Goal: Transaction & Acquisition: Register for event/course

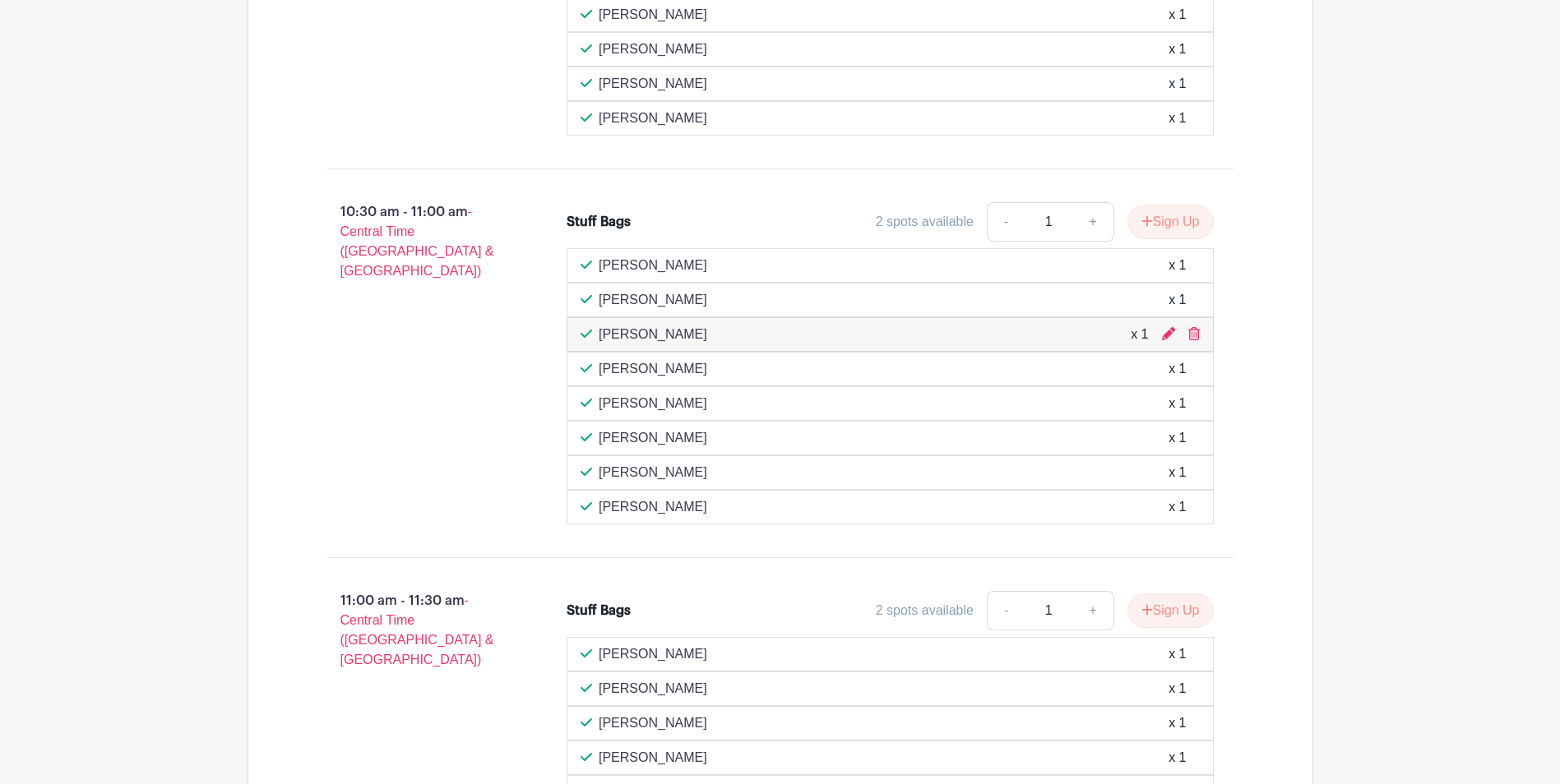
scroll to position [1339, 0]
click at [1167, 340] on icon at bounding box center [1168, 334] width 13 height 13
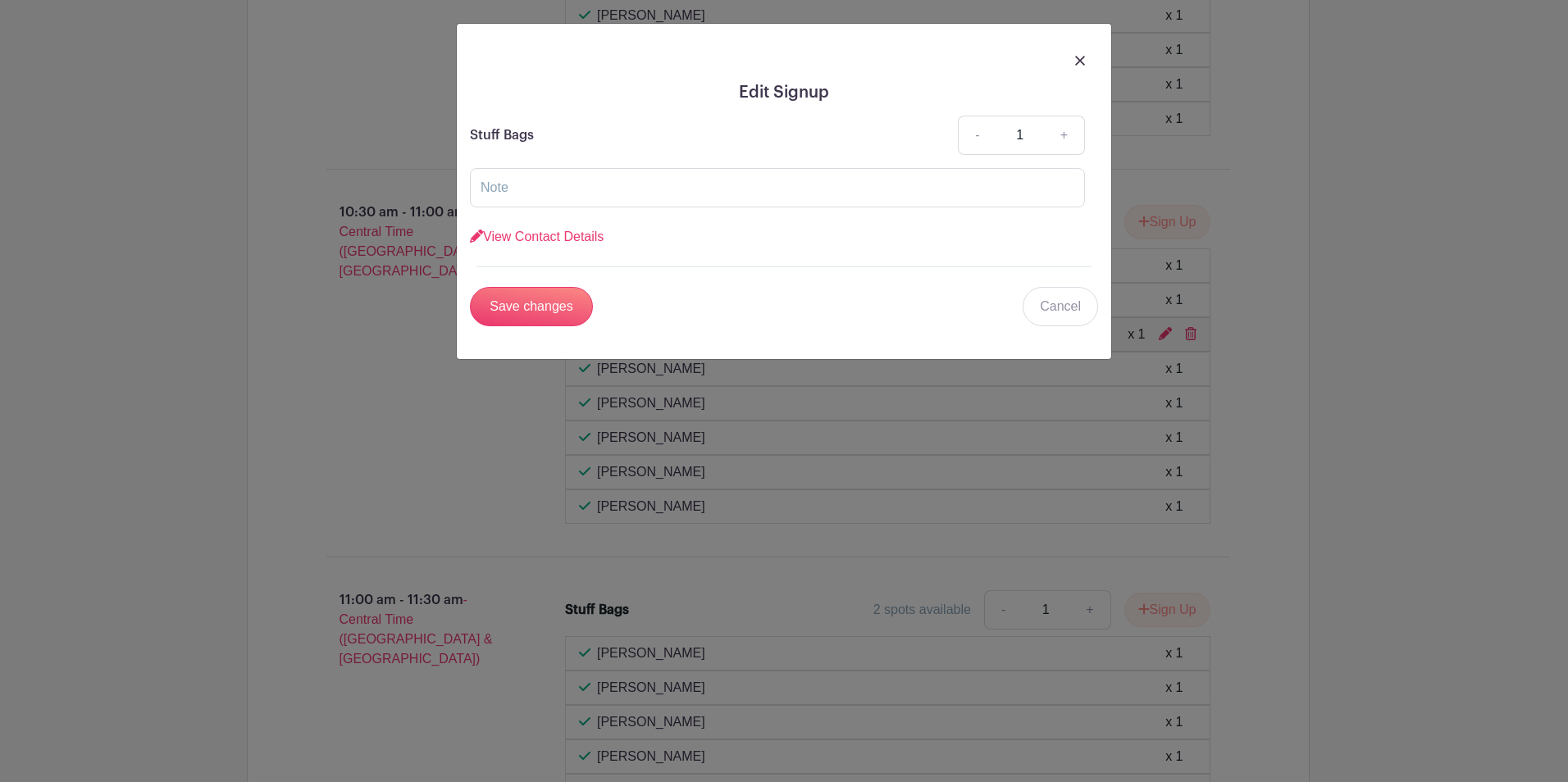
click at [1090, 62] on div at bounding box center [784, 60] width 628 height 46
click at [1082, 58] on img at bounding box center [1080, 61] width 10 height 10
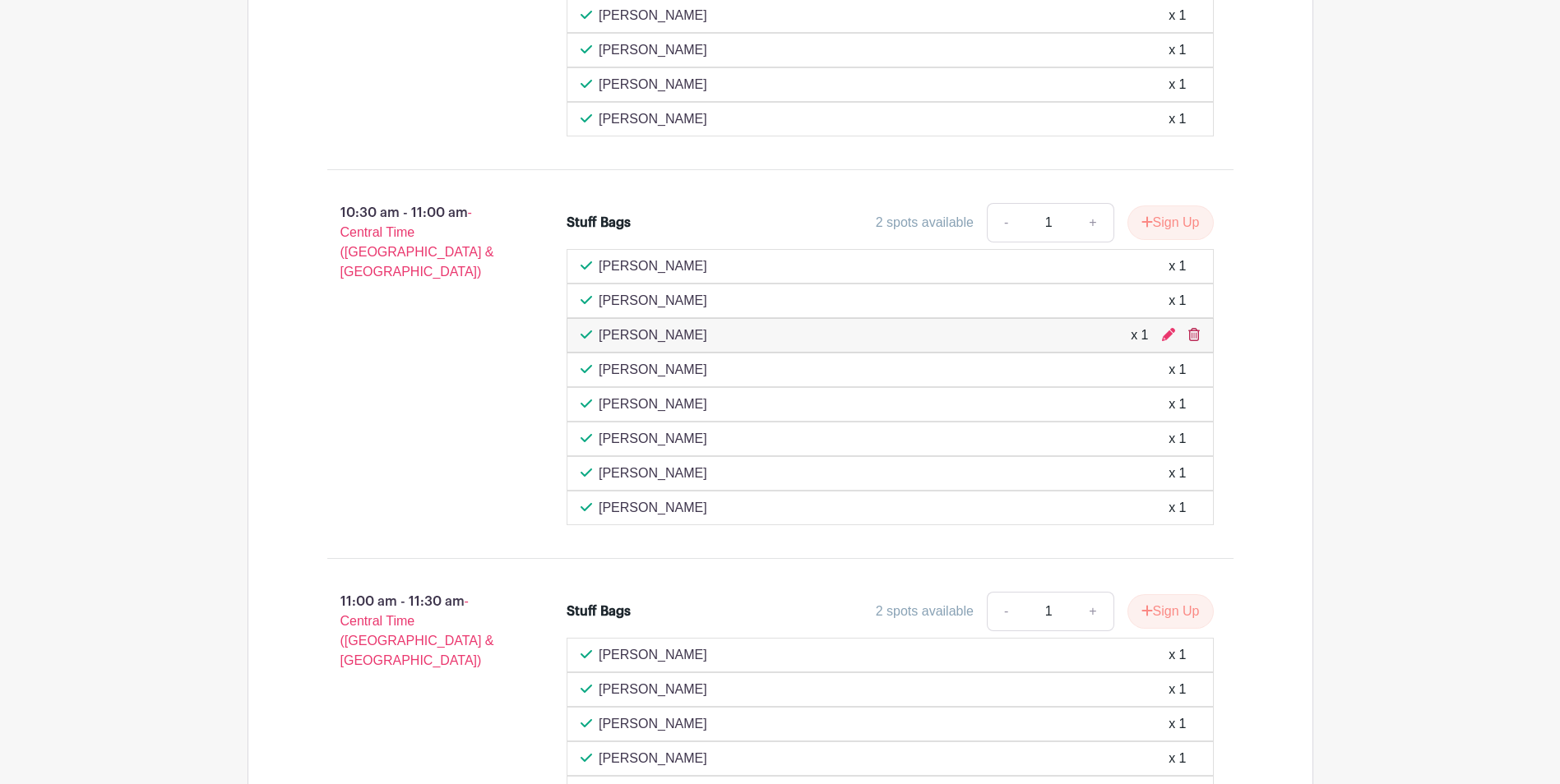
click at [1197, 334] on icon at bounding box center [1193, 334] width 11 height 13
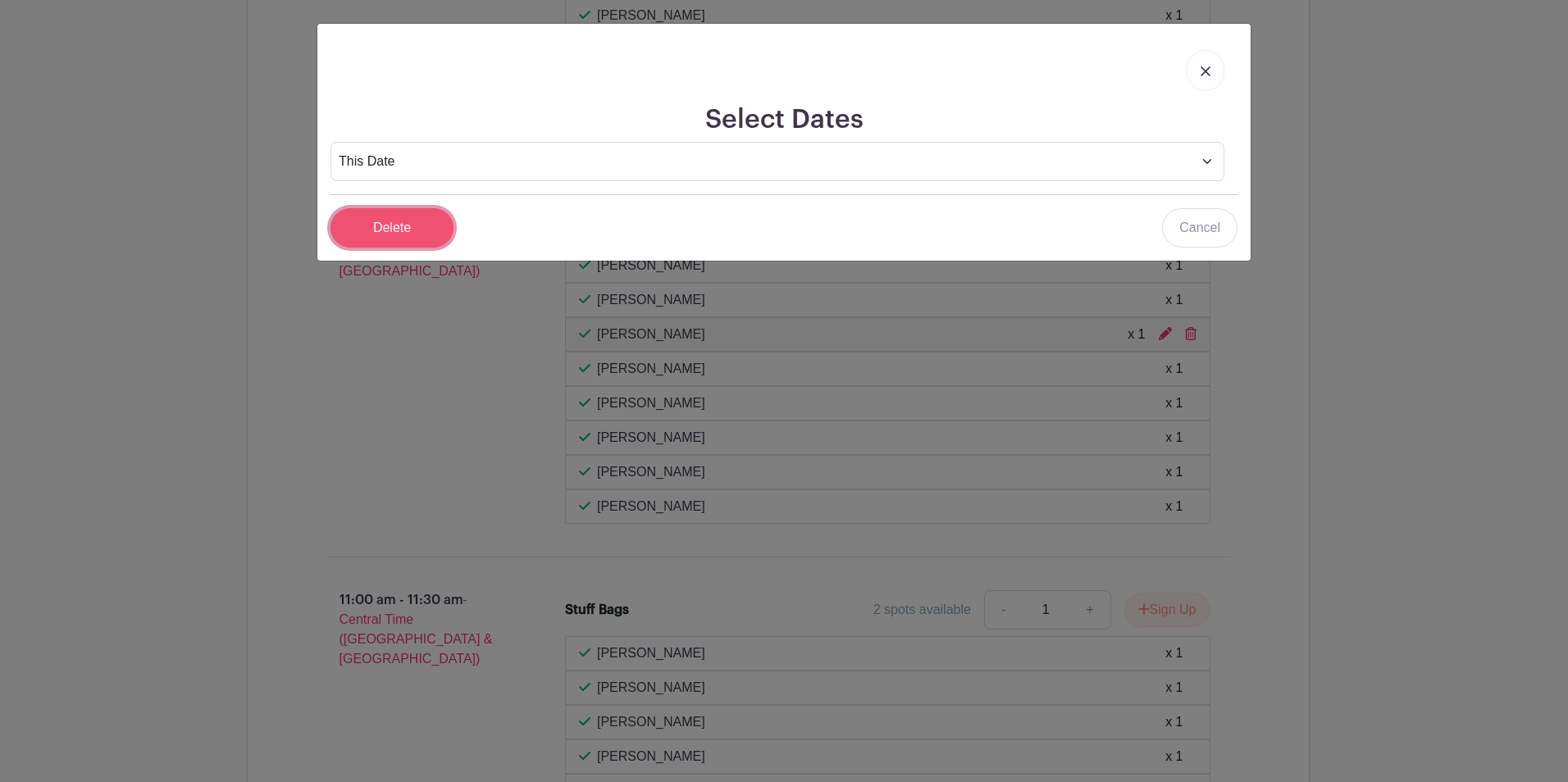
click at [417, 226] on input "Delete" at bounding box center [392, 228] width 123 height 39
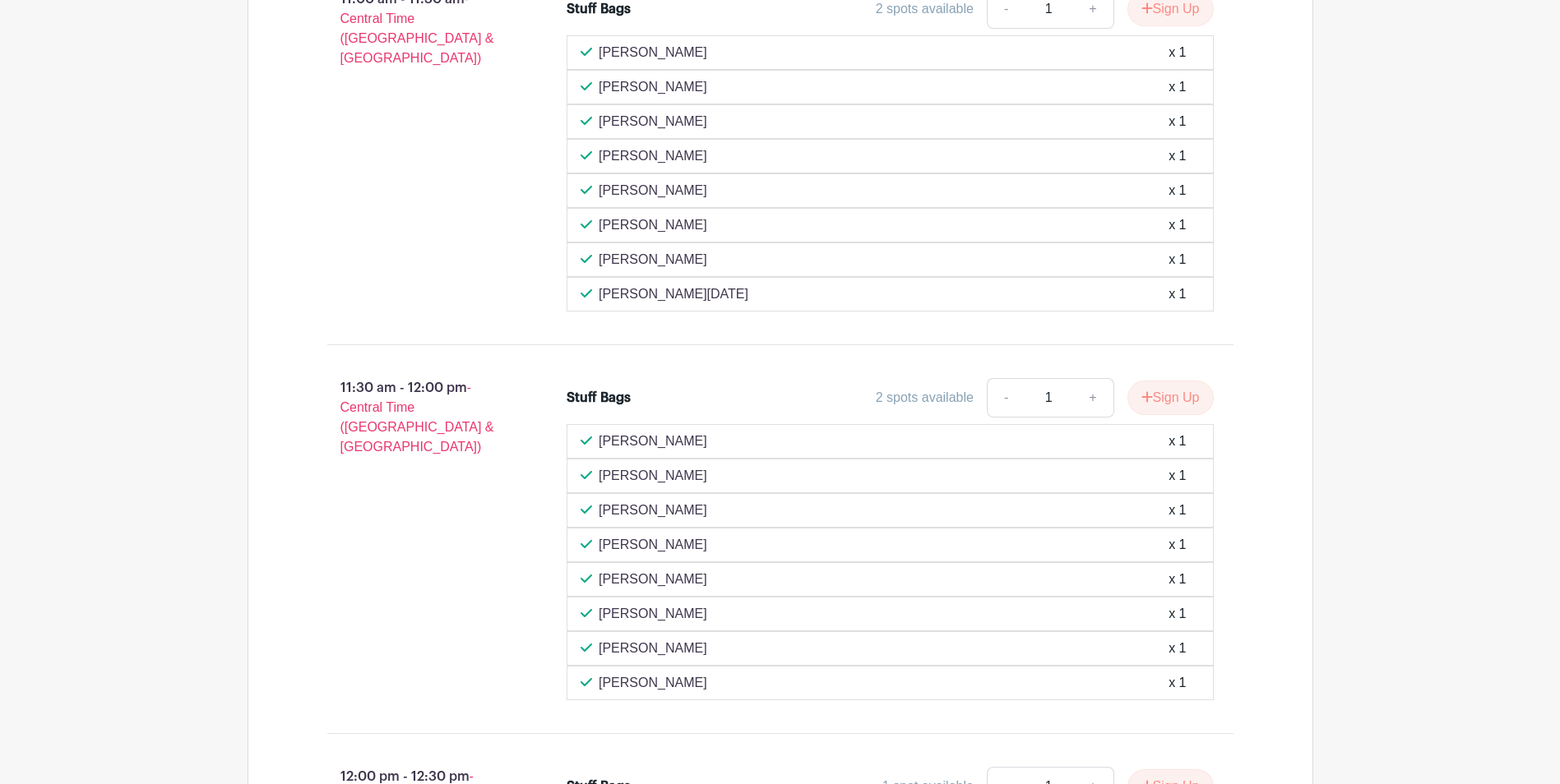
scroll to position [1832, 0]
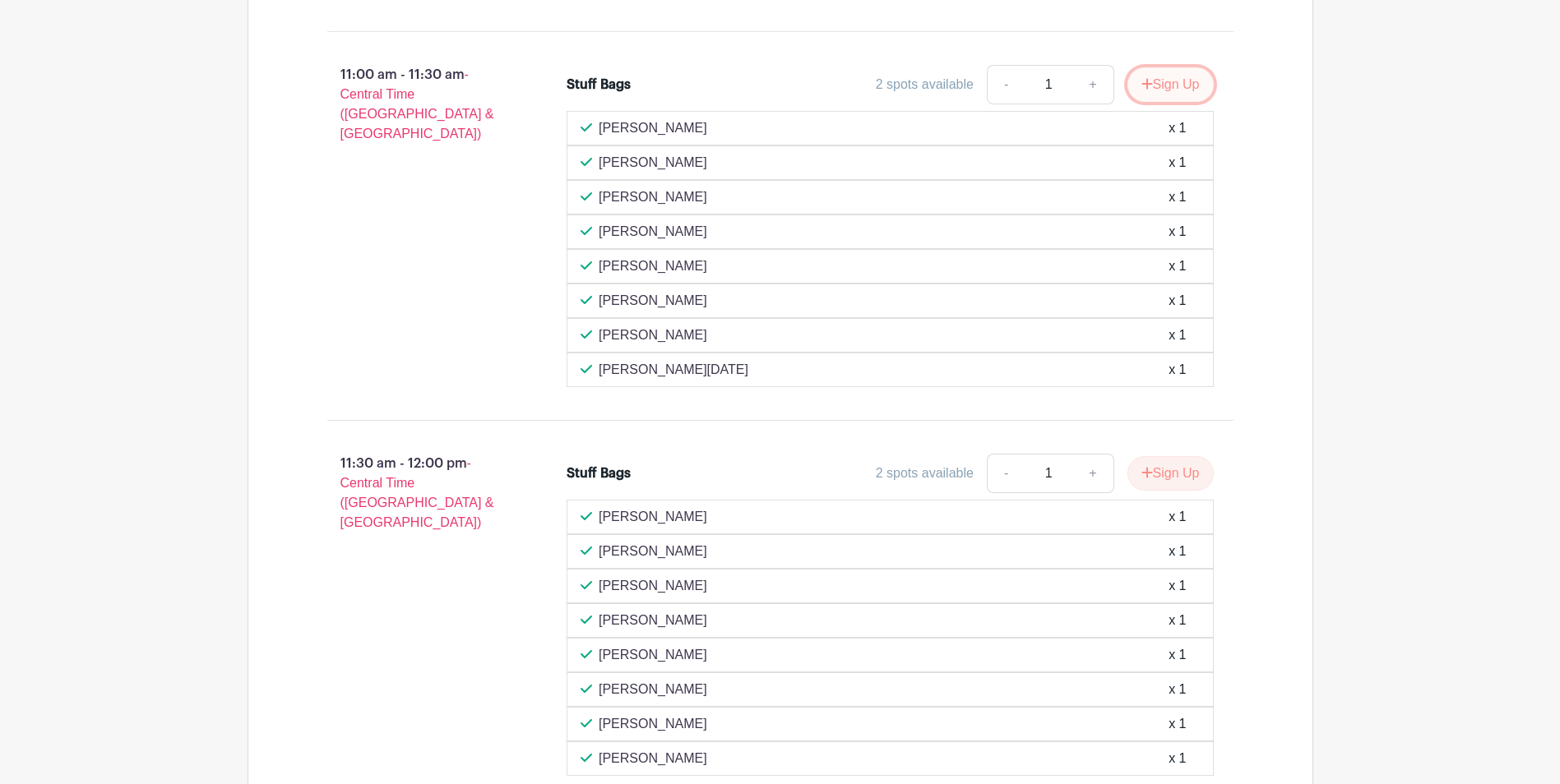
click at [1186, 87] on button "Sign Up" at bounding box center [1170, 85] width 87 height 34
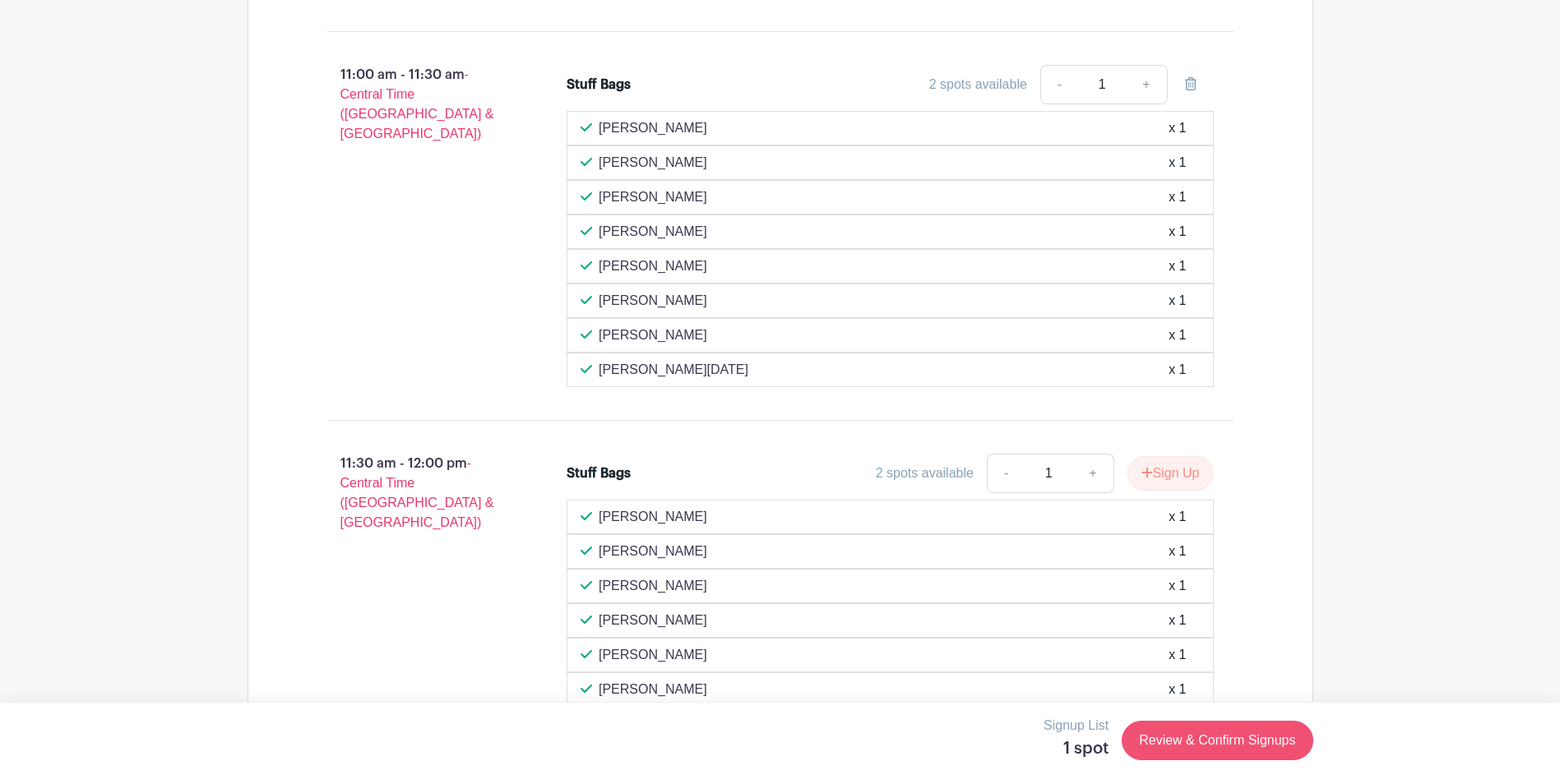
drag, startPoint x: 1241, startPoint y: 720, endPoint x: 1237, endPoint y: 734, distance: 14.6
click at [1237, 734] on div "Signup List 1 spot Review & Confirm Signups" at bounding box center [781, 741] width 1066 height 50
click at [1237, 734] on link "Review & Confirm Signups" at bounding box center [1217, 740] width 191 height 39
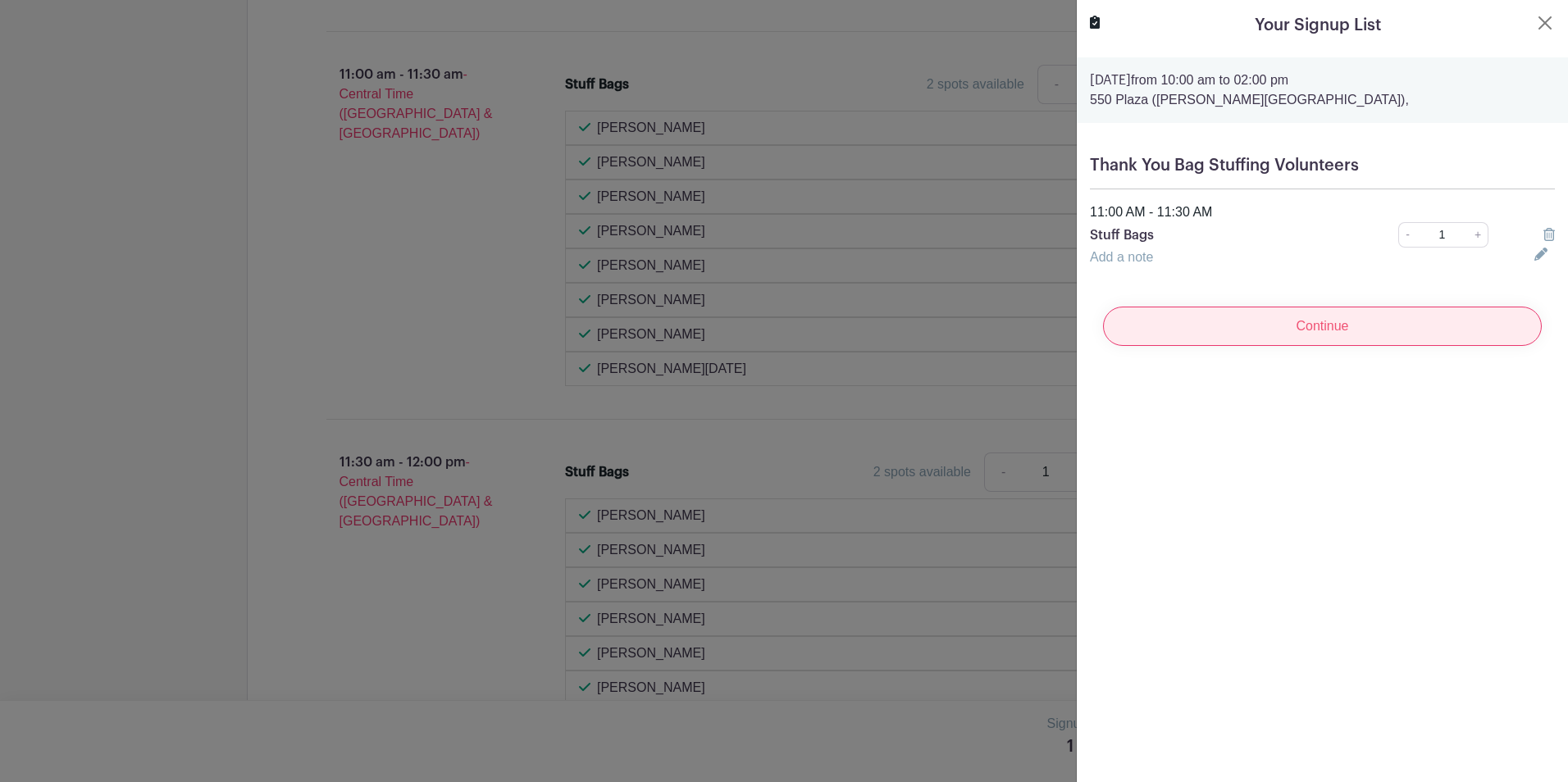
click at [1348, 316] on input "Continue" at bounding box center [1322, 326] width 438 height 39
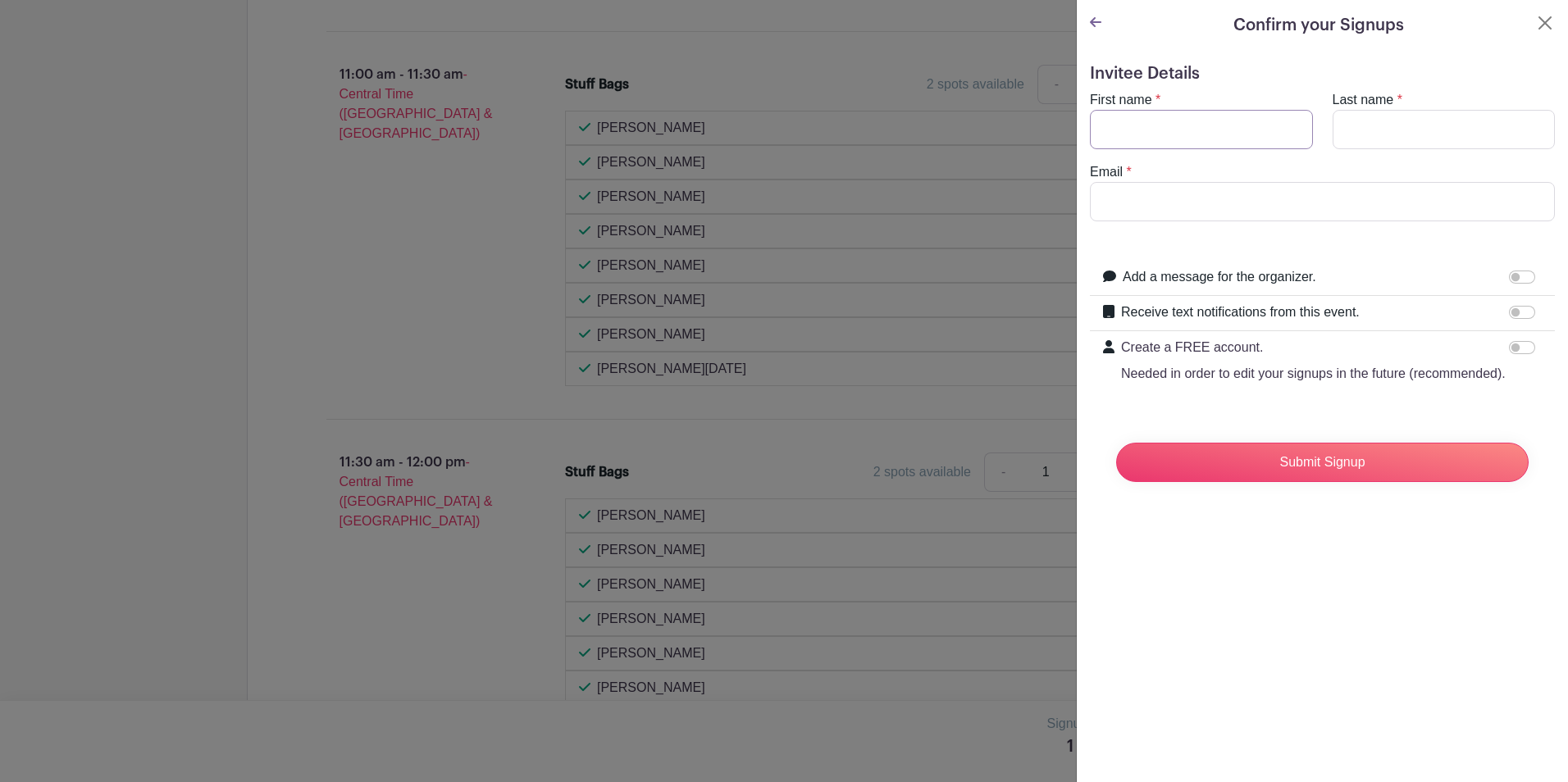
click at [1192, 140] on input "First name" at bounding box center [1201, 130] width 223 height 39
type input "[PERSON_NAME]"
type input "Noh"
type input "[PERSON_NAME][EMAIL_ADDRESS][DOMAIN_NAME]"
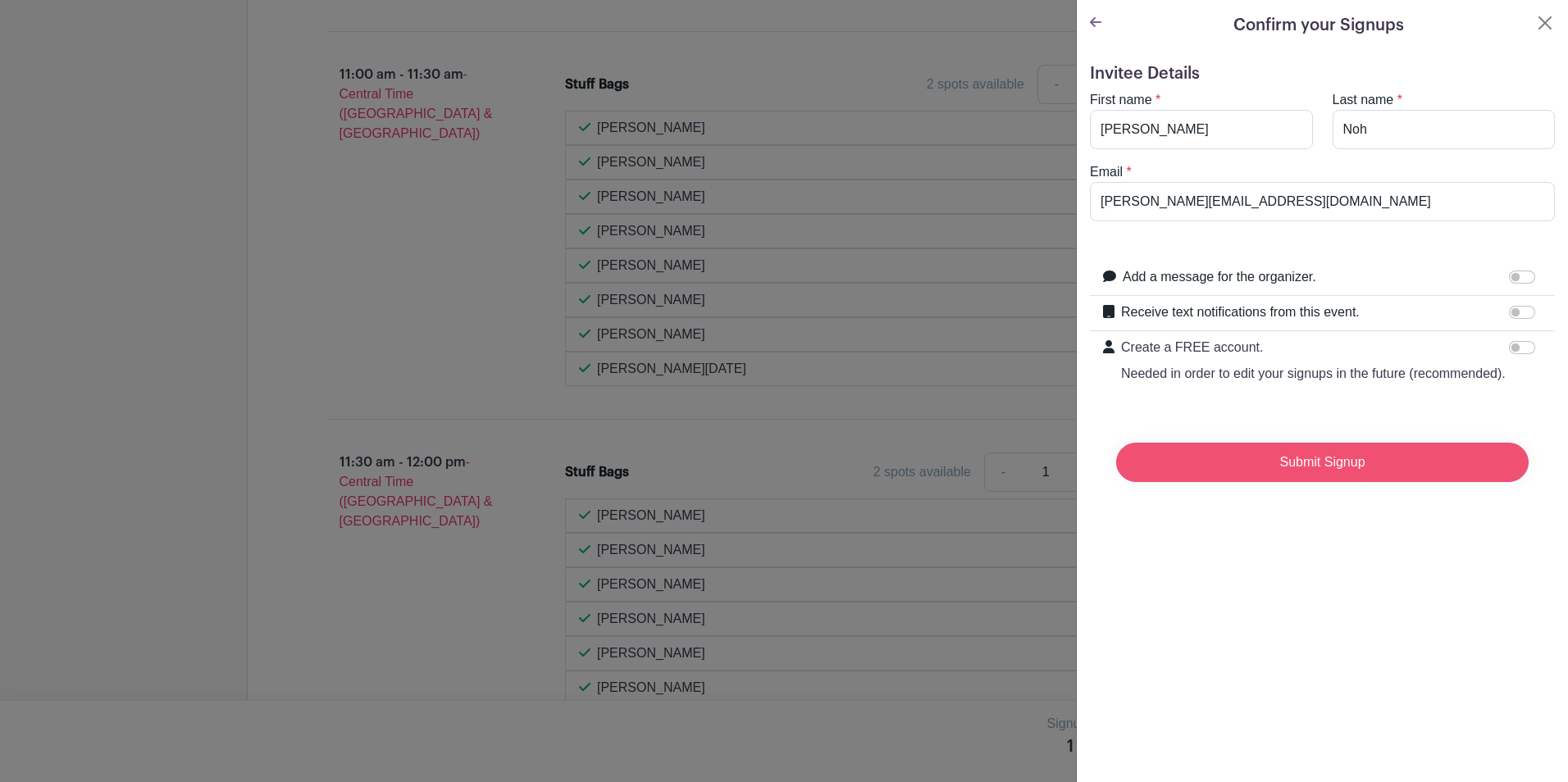
click at [1237, 469] on input "Submit Signup" at bounding box center [1322, 462] width 413 height 39
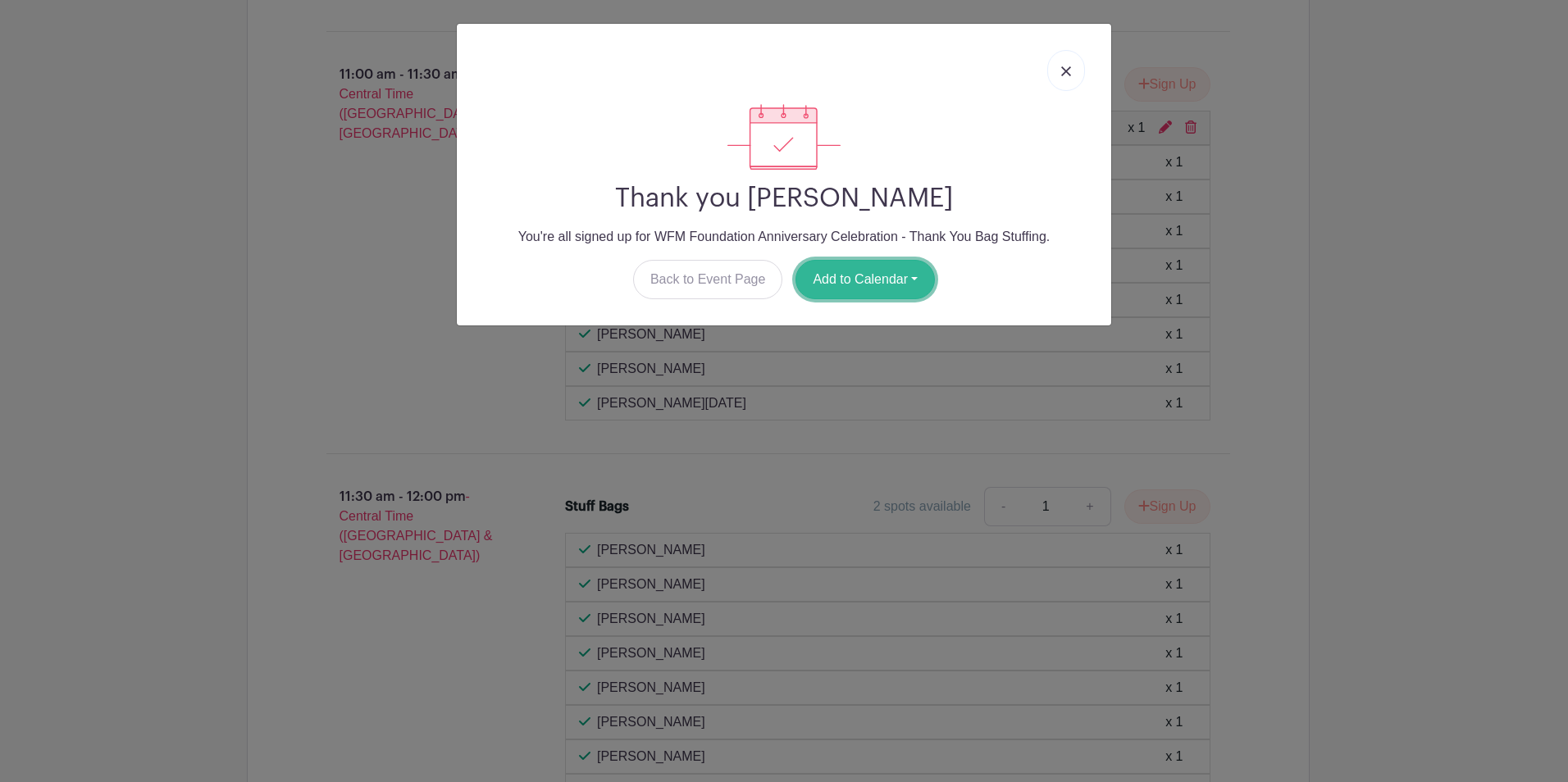
click at [882, 289] on button "Add to Calendar" at bounding box center [865, 279] width 139 height 39
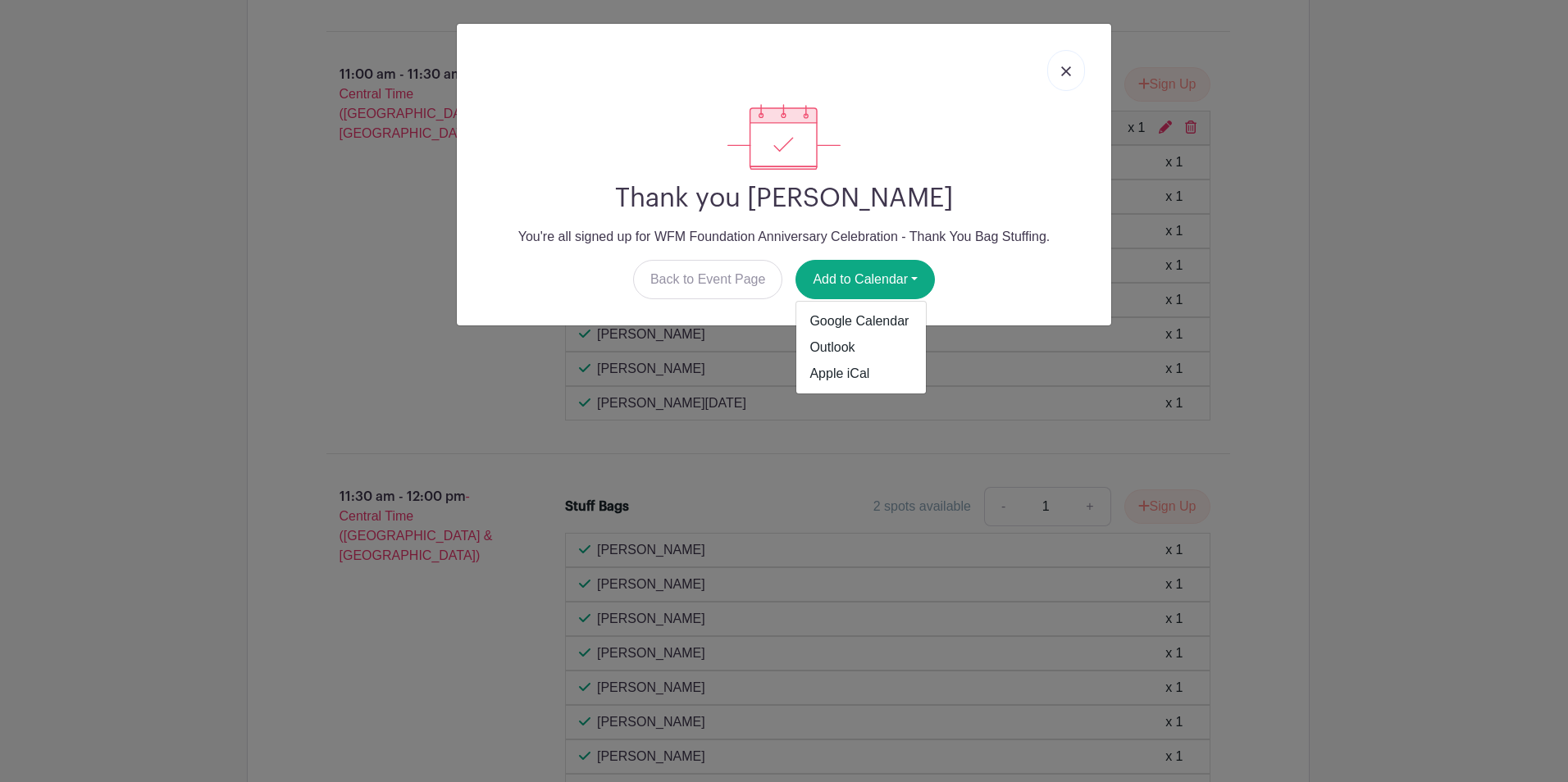
click at [1063, 62] on link at bounding box center [1066, 71] width 38 height 41
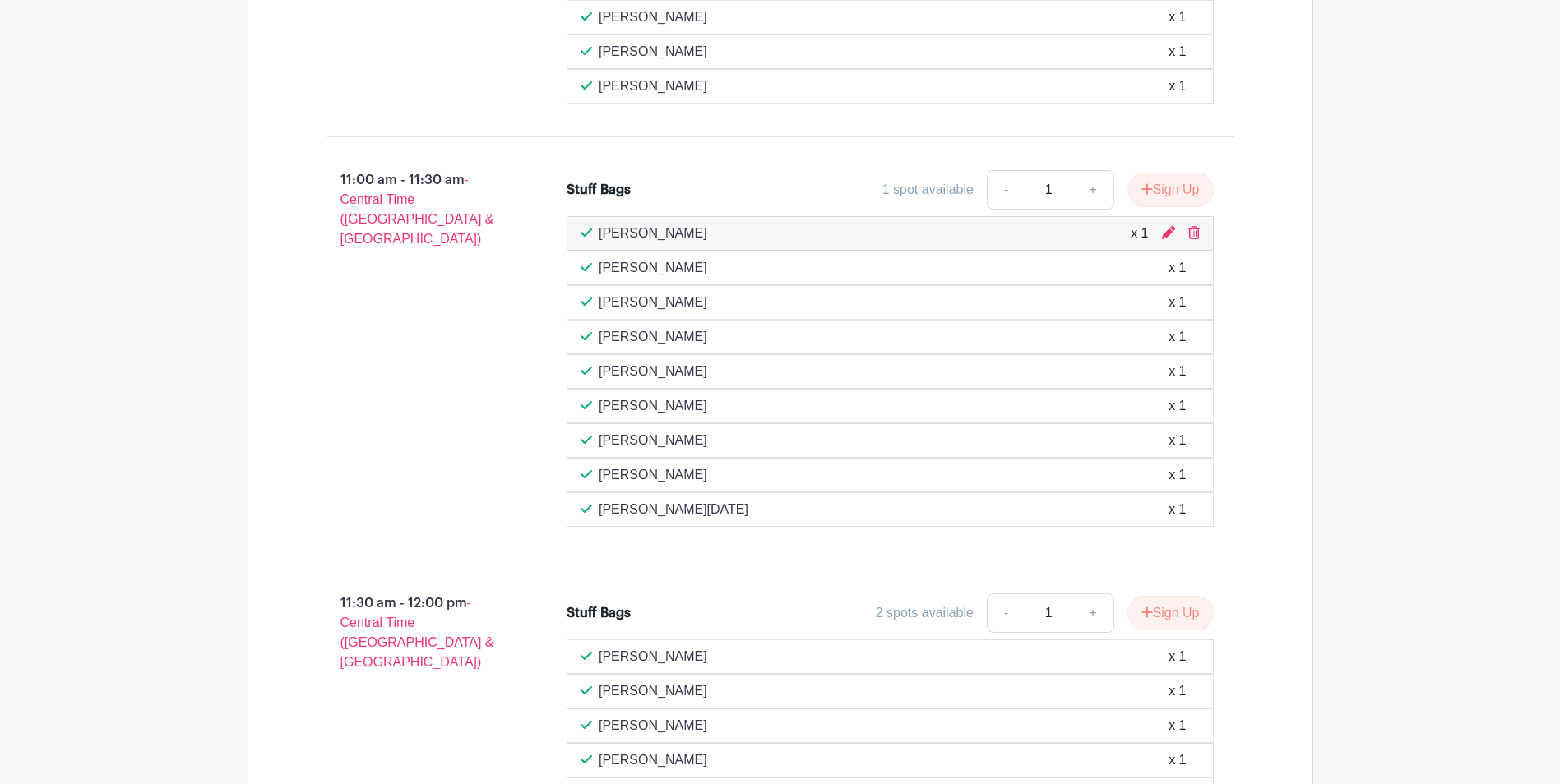
scroll to position [1726, 0]
click at [1195, 231] on div "[PERSON_NAME] x 1" at bounding box center [890, 234] width 647 height 34
click at [1195, 231] on icon at bounding box center [1193, 233] width 11 height 13
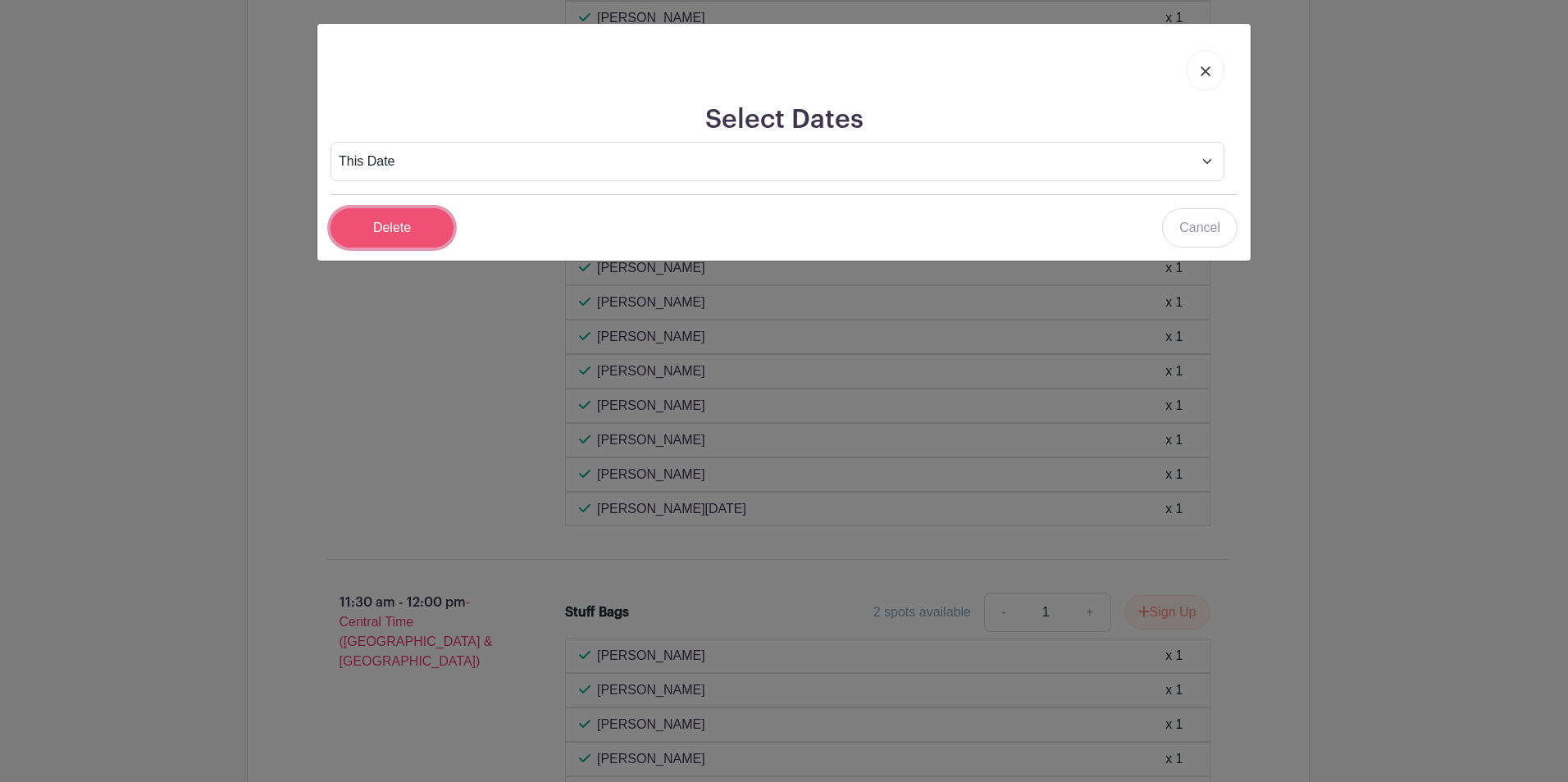
click at [376, 235] on input "Delete" at bounding box center [392, 228] width 123 height 39
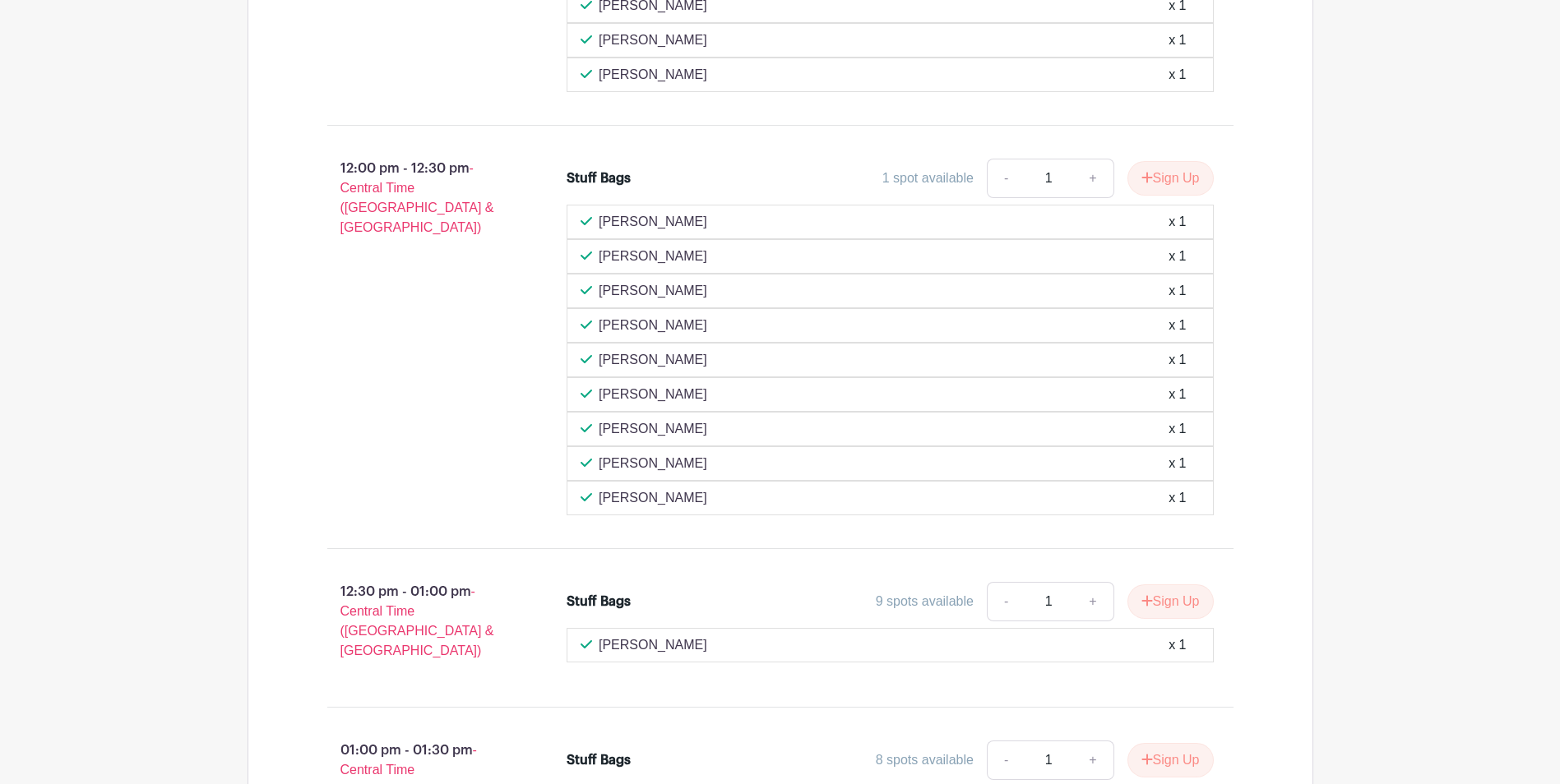
scroll to position [2517, 0]
